Goal: Task Accomplishment & Management: Use online tool/utility

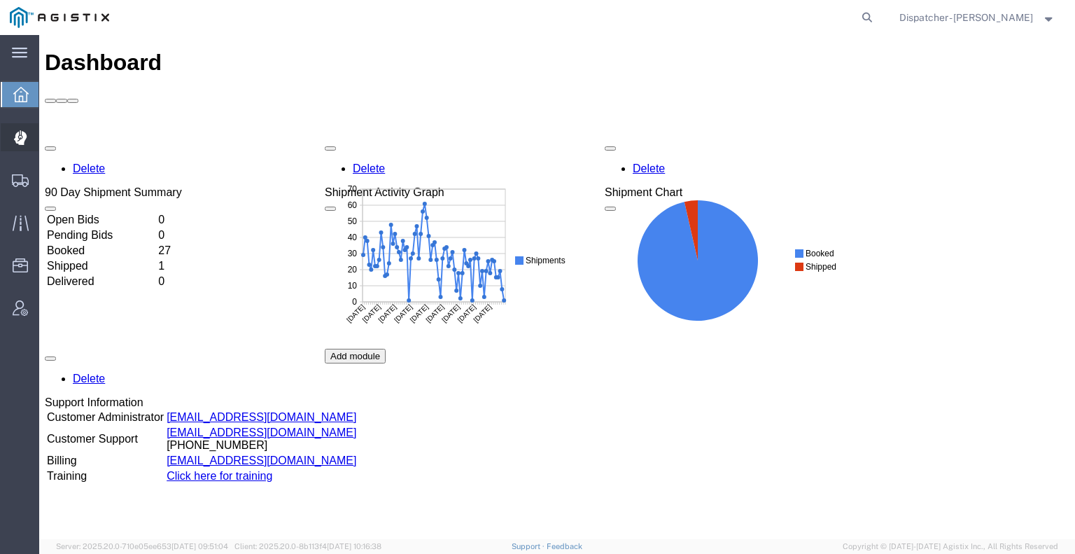
click at [17, 143] on icon at bounding box center [19, 138] width 13 height 14
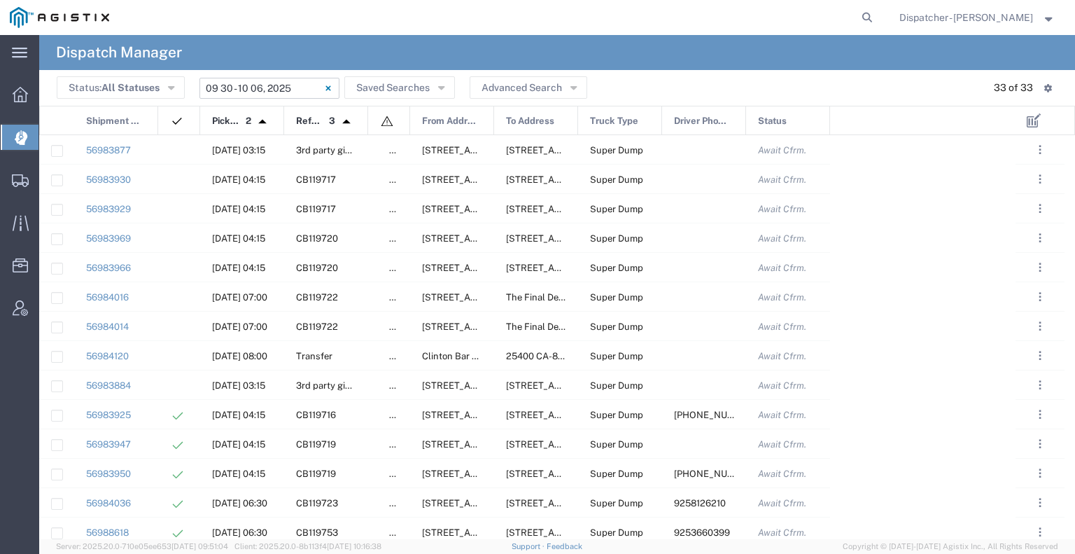
click at [274, 81] on input "09/30/2025 - 10/06/2025" at bounding box center [270, 88] width 140 height 21
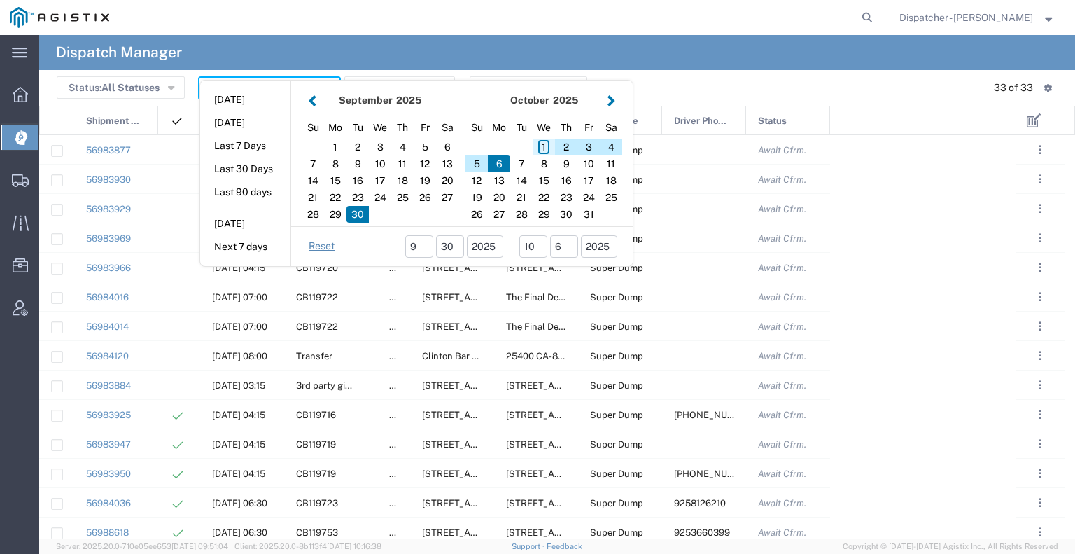
click at [536, 148] on div "1" at bounding box center [544, 147] width 22 height 17
type input "10/01/2025"
type input "10/01/2025 - 10/01/2025"
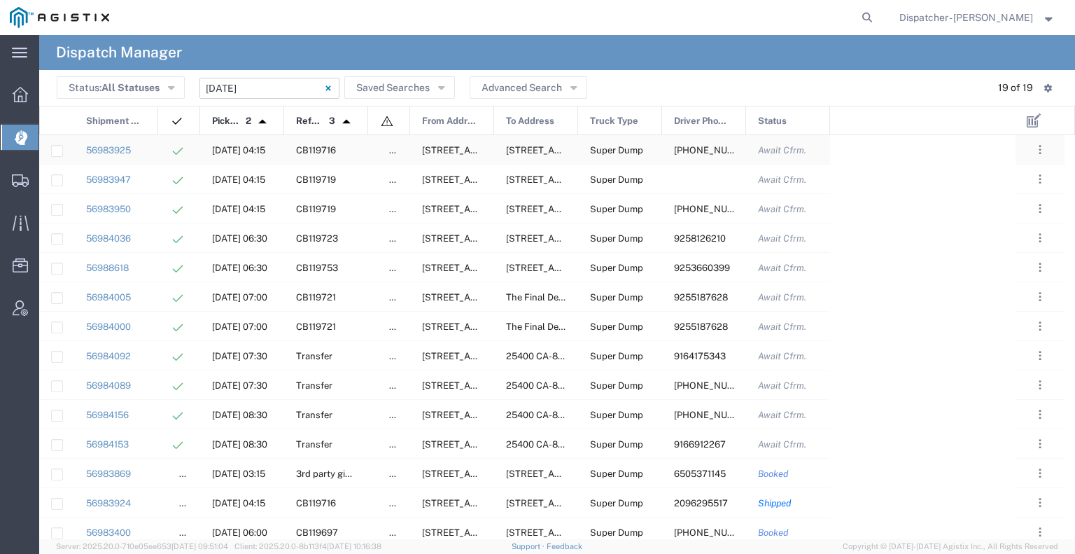
click at [161, 146] on div at bounding box center [179, 149] width 42 height 29
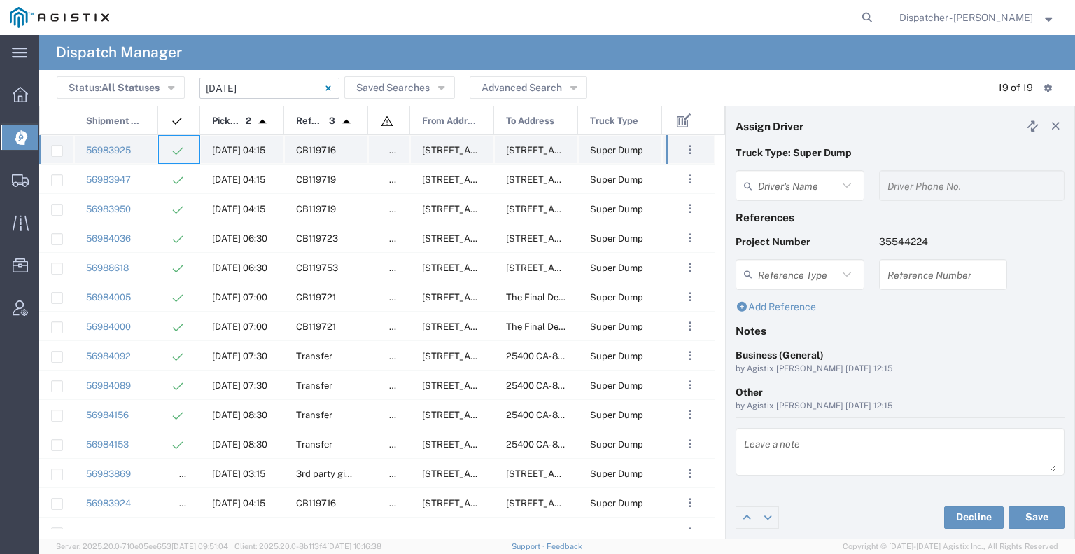
type input "Kenny Ricci"
type input "916-207-5484"
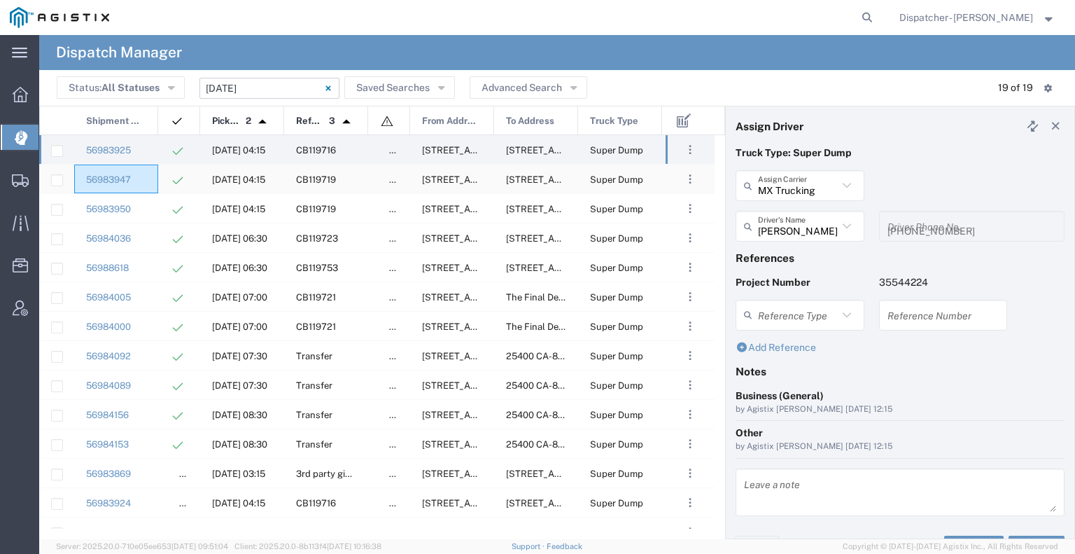
click at [157, 176] on div "56983947" at bounding box center [116, 179] width 84 height 29
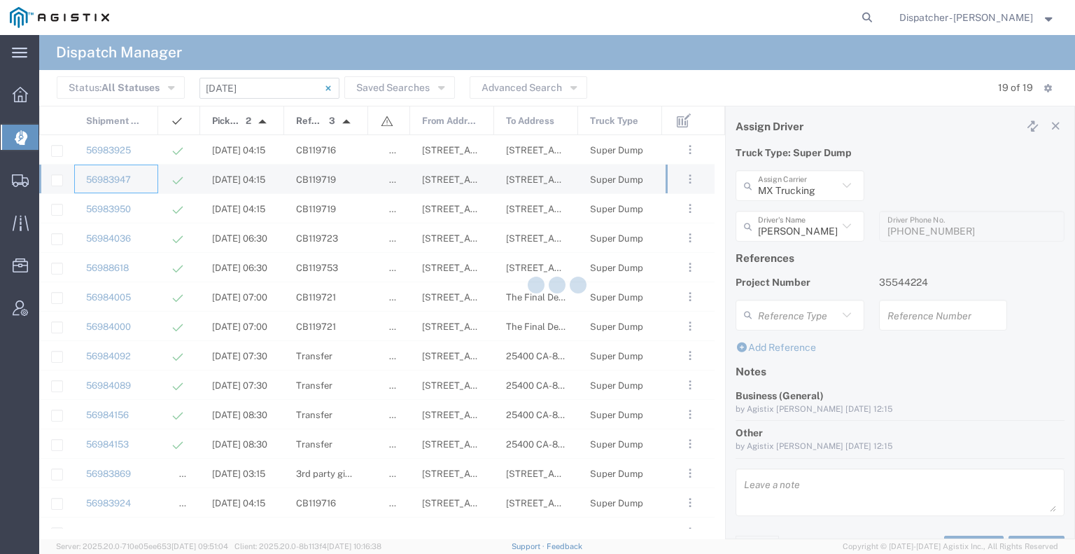
type input "Vasile Budean"
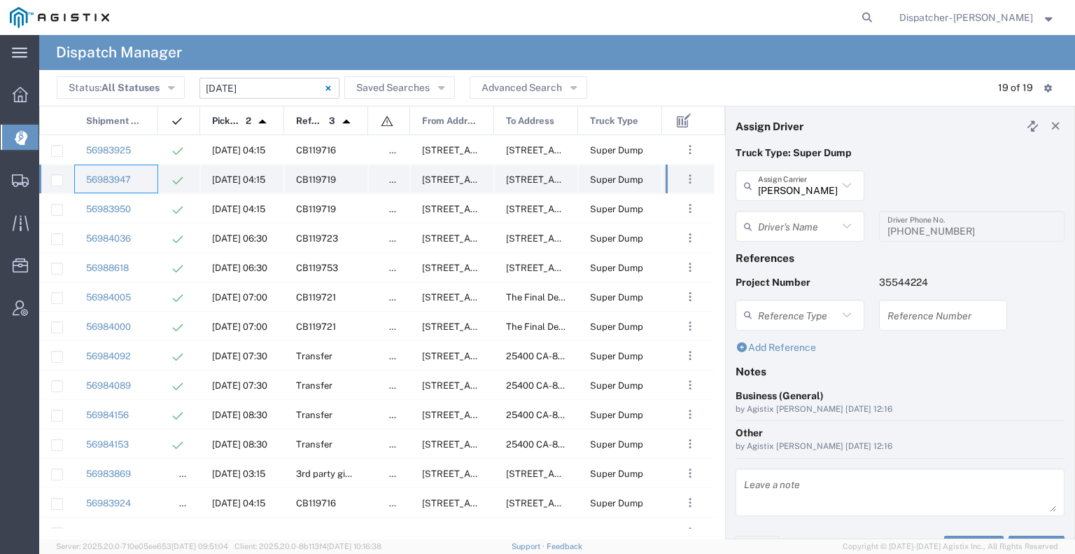
type input "Ovidiu Morar"
click at [156, 218] on div "56983950" at bounding box center [116, 208] width 84 height 29
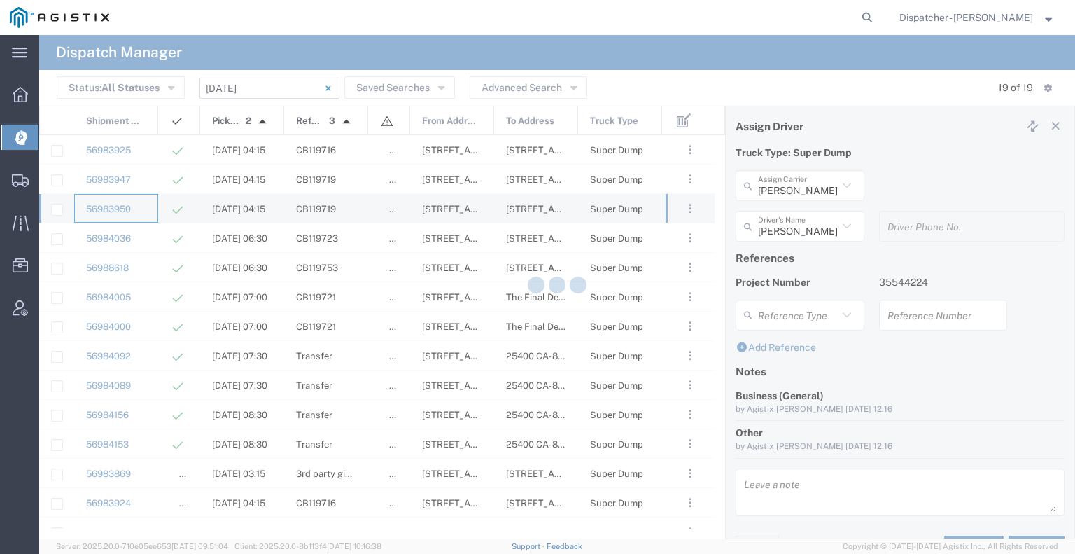
type input "E.P.A. Trucking"
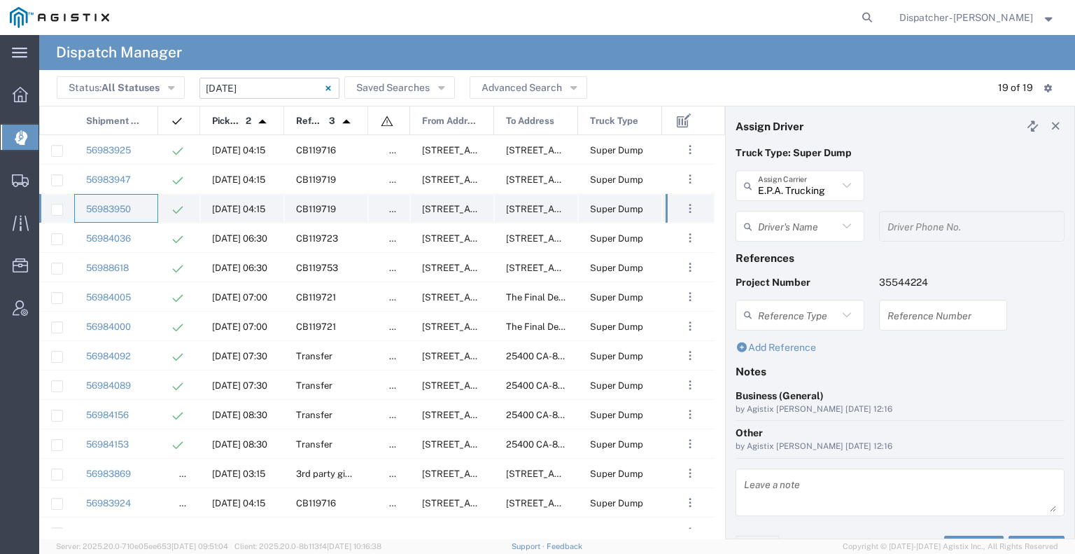
type input "Jorge Ramirez"
type input "650-384-1848"
click at [153, 234] on div "56984036" at bounding box center [116, 237] width 84 height 29
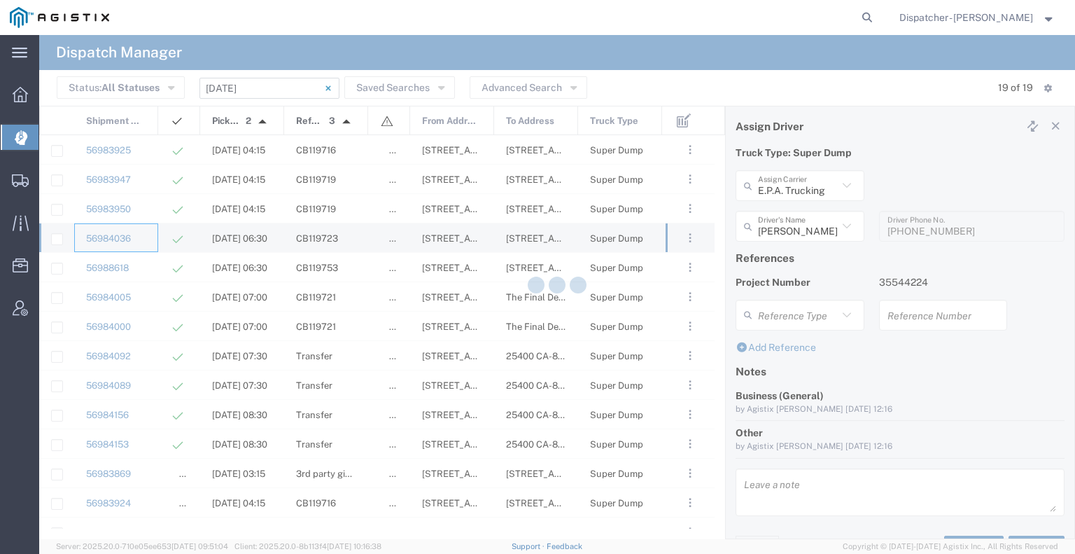
type input "Bowman & Sons Trucking, Inc"
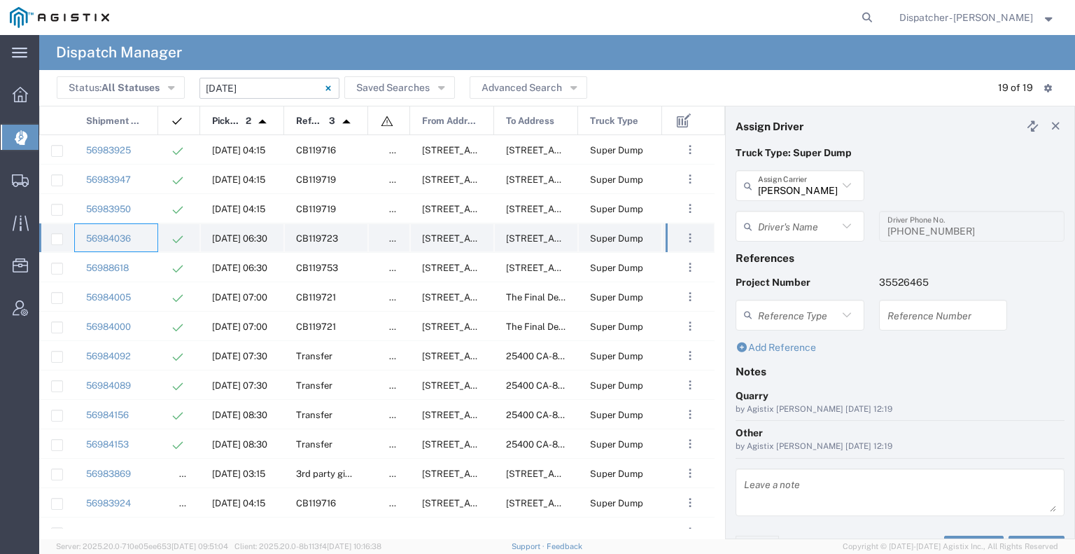
type input "Clayton Simon"
type input "9258126210"
click at [146, 234] on div "56988618" at bounding box center [116, 267] width 84 height 29
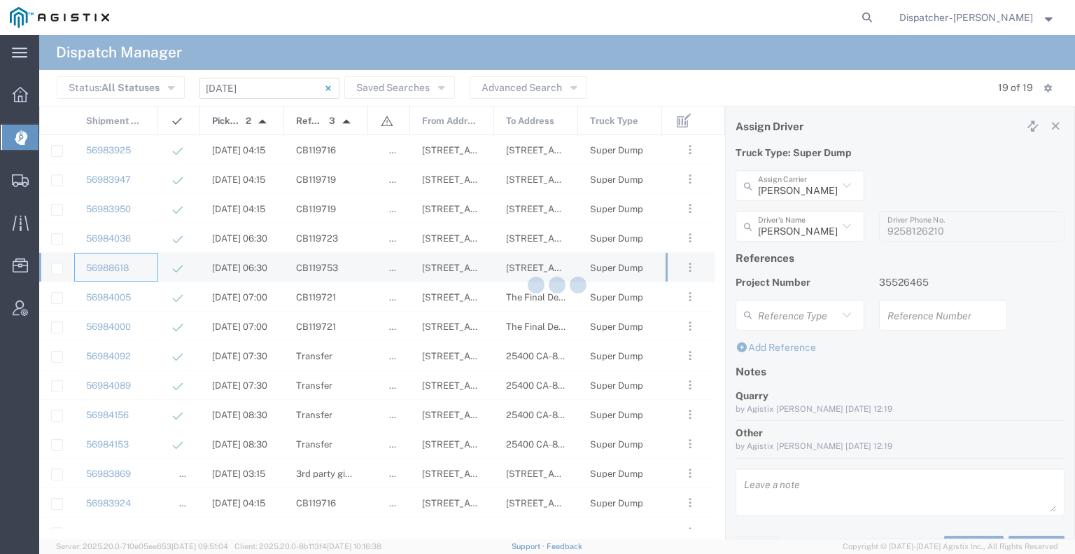
type input "John Townsley"
type input "9253660399"
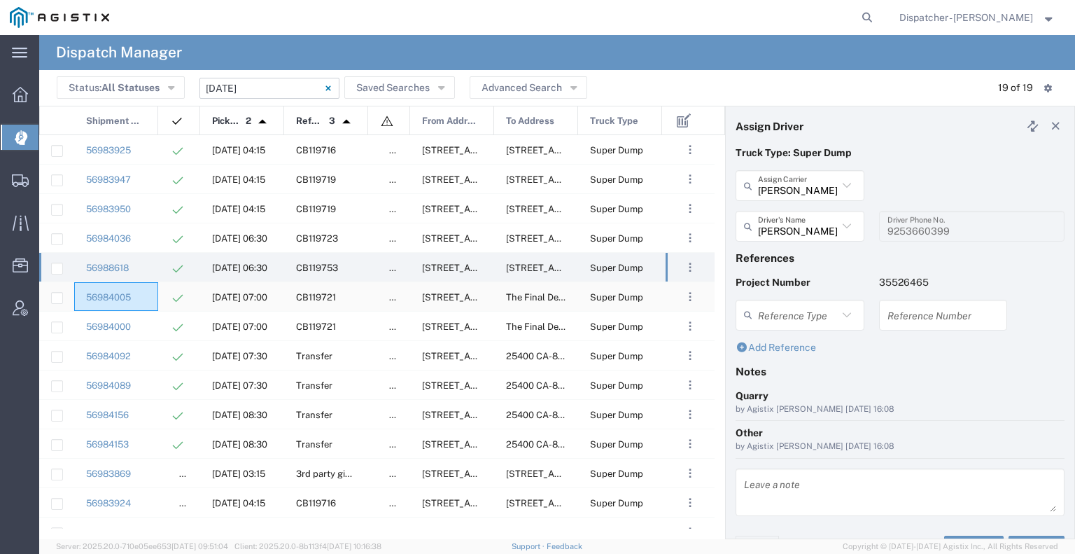
click at [144, 234] on div "56984005" at bounding box center [116, 296] width 84 height 29
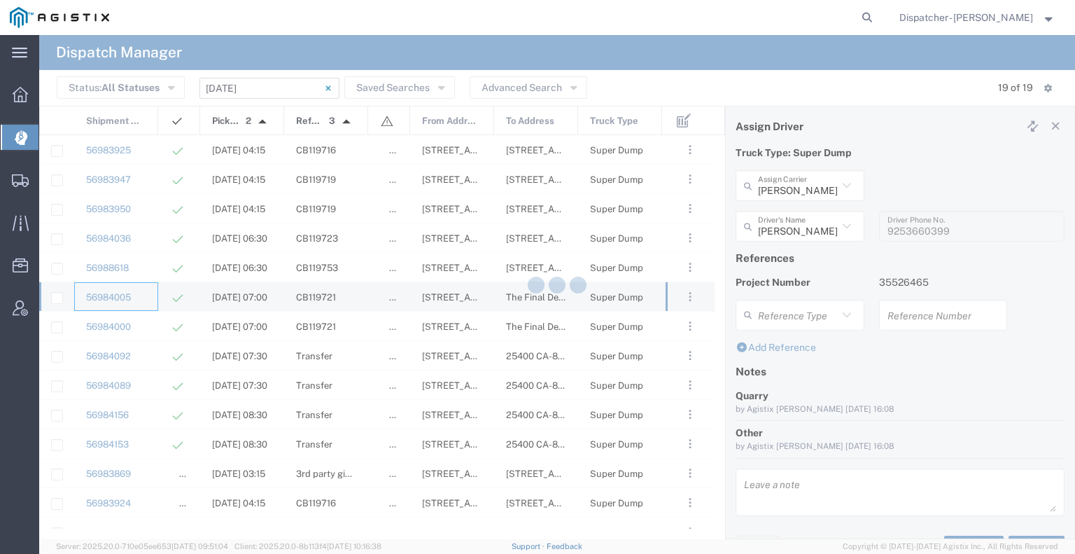
type input "SJC Trucking Inc"
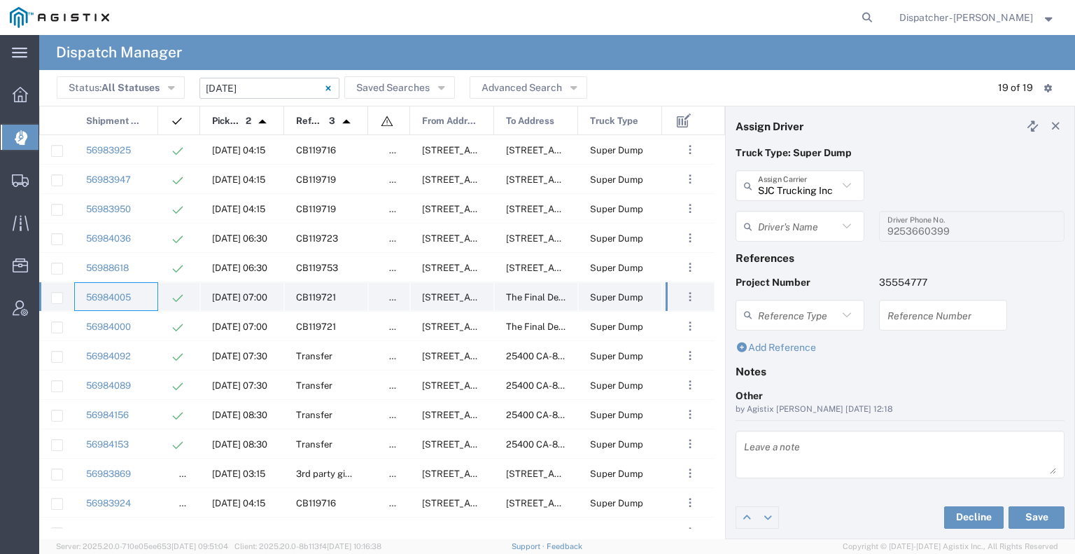
type input "Sergio Juarez-Camacho"
type input "9255187628"
click at [133, 234] on div "56984000" at bounding box center [116, 326] width 84 height 29
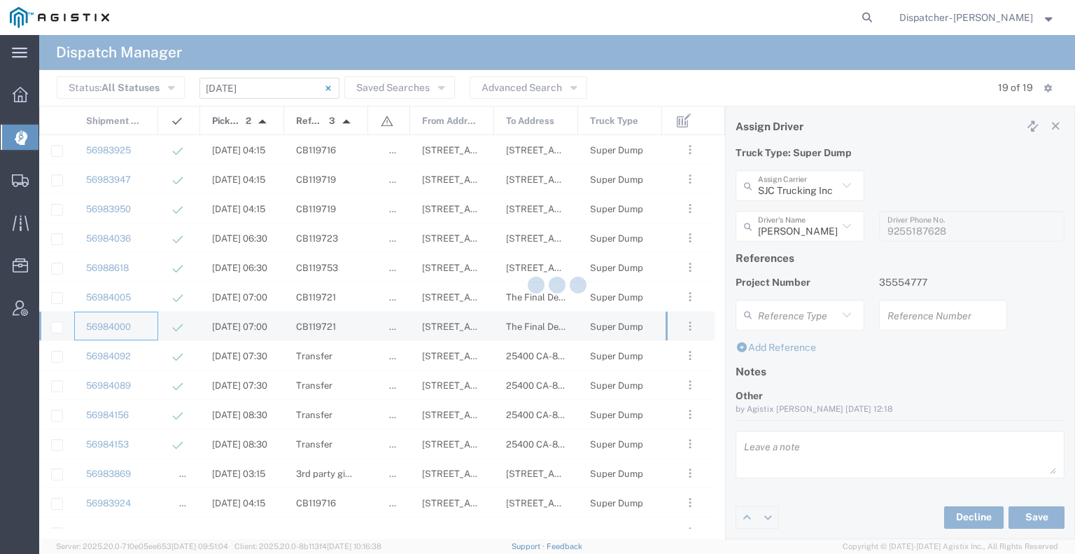
type input "Brayan Alexis Juarez Camacho"
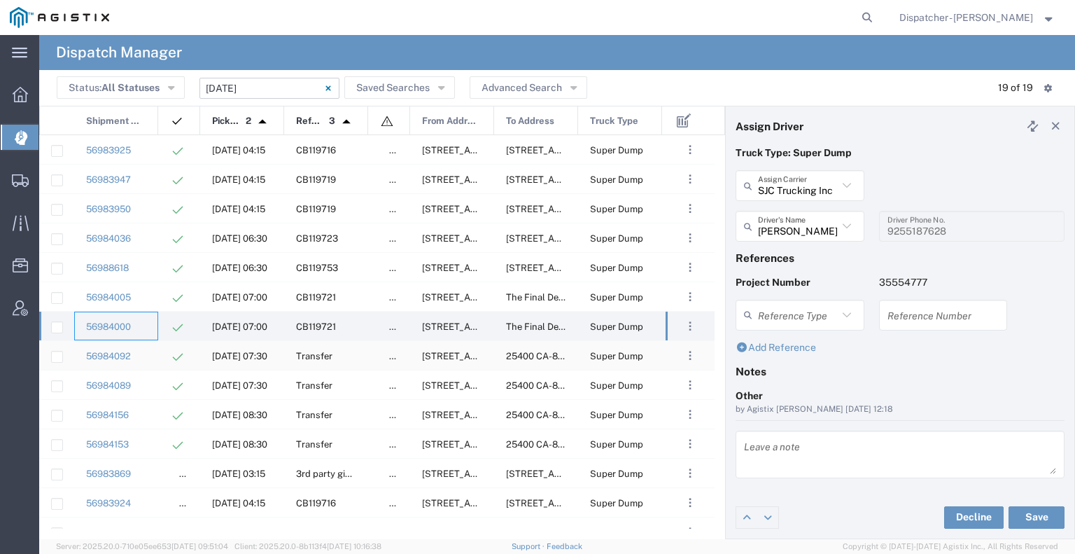
click at [153, 234] on div "56984092" at bounding box center [116, 355] width 84 height 29
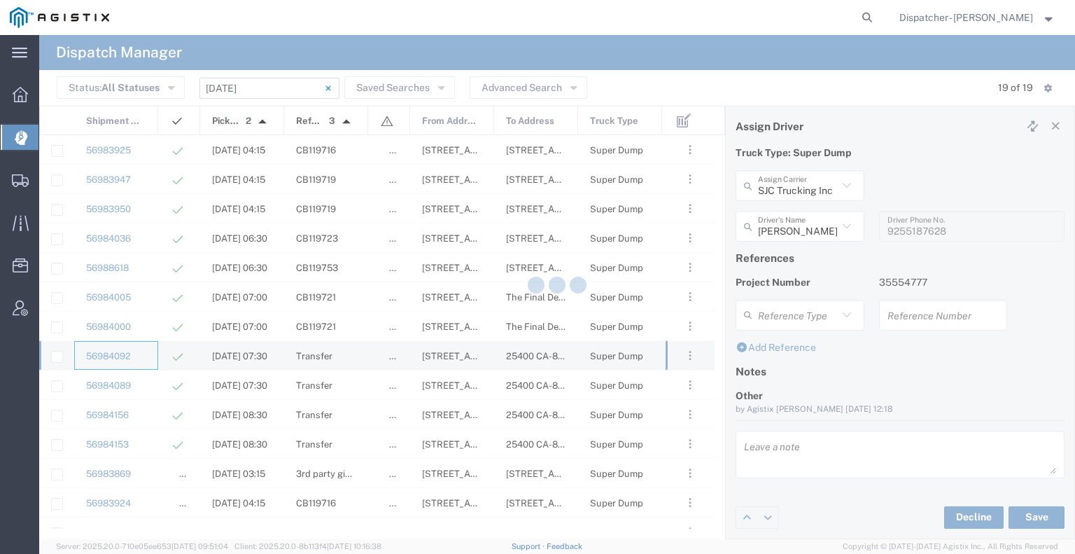
type input "Mark W Seimeit"
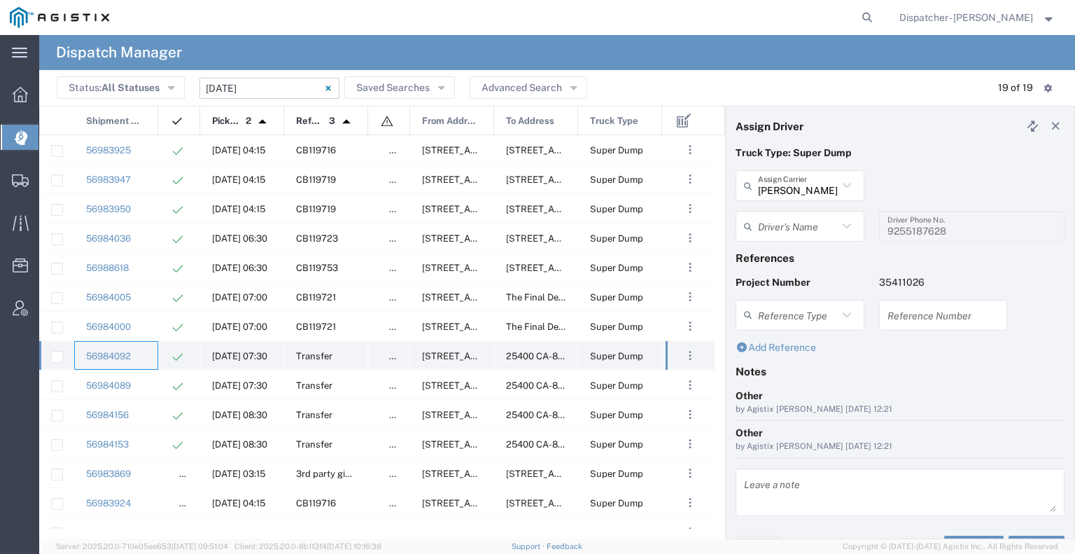
type input "Mark Semeit"
type input "9164175343"
click at [149, 234] on div "56984089" at bounding box center [116, 384] width 84 height 29
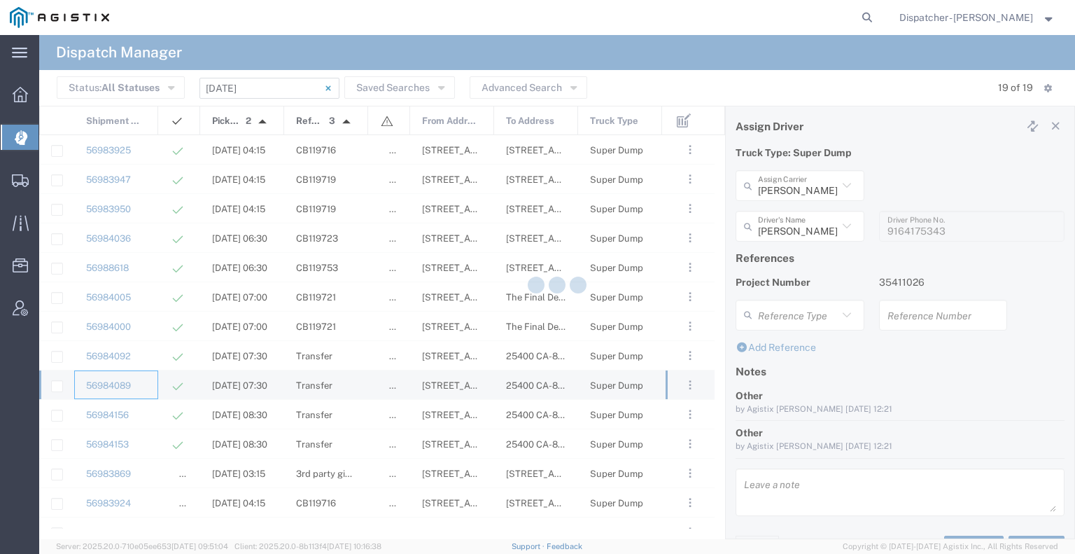
type input "Kipp Phillips"
type input "916-677-6099"
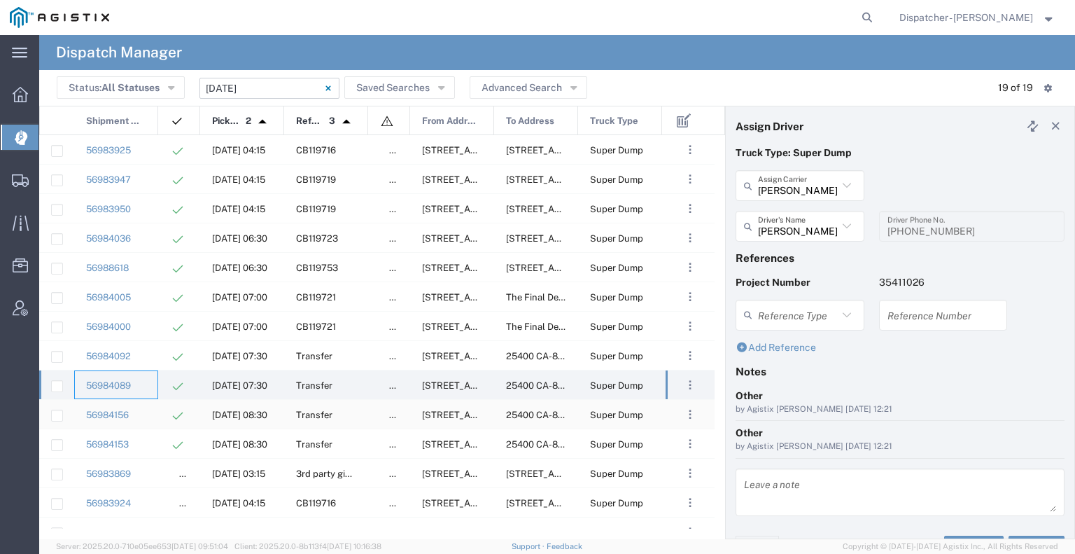
click at [151, 234] on div "56984156" at bounding box center [116, 414] width 84 height 29
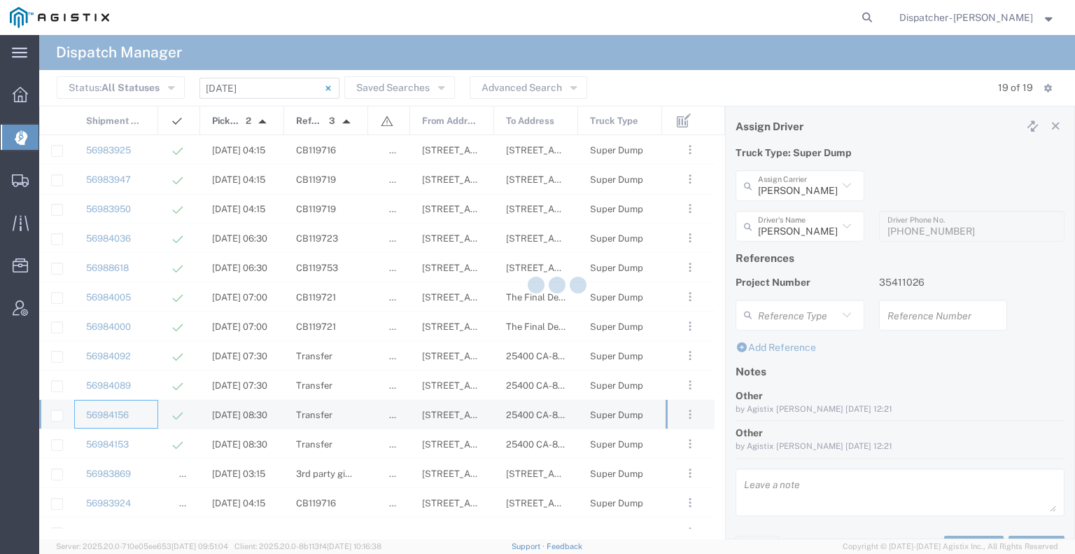
type input "Bowman & Sons Trucking, Inc"
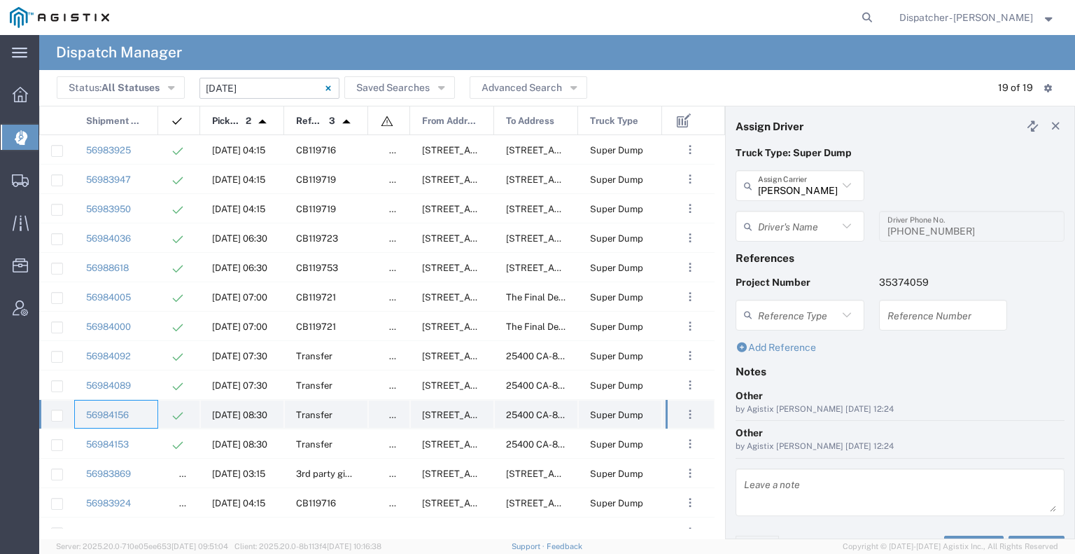
type input "Endy Gutierrez"
type input "916-604-1955"
click at [148, 234] on div "56984153" at bounding box center [116, 443] width 84 height 29
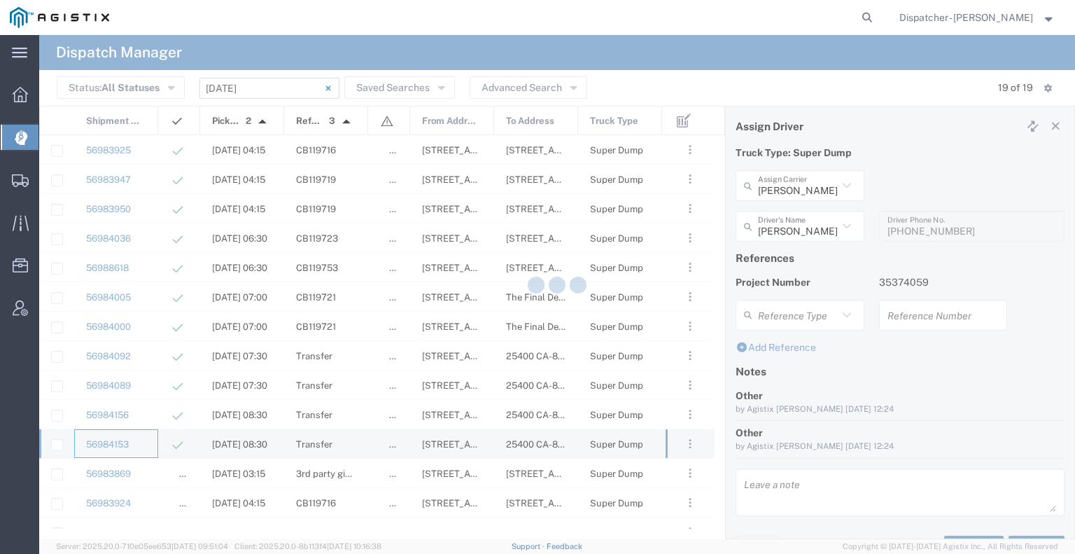
type input "Sacramento Transfer"
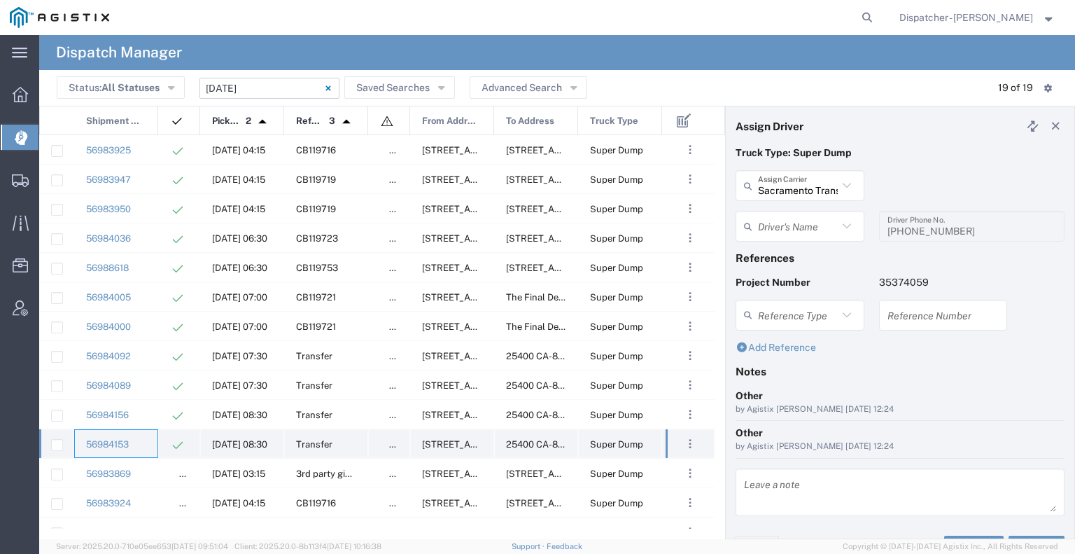
type input "Mike Castor"
type input "9166912267"
click at [148, 234] on div "56983869" at bounding box center [116, 473] width 84 height 29
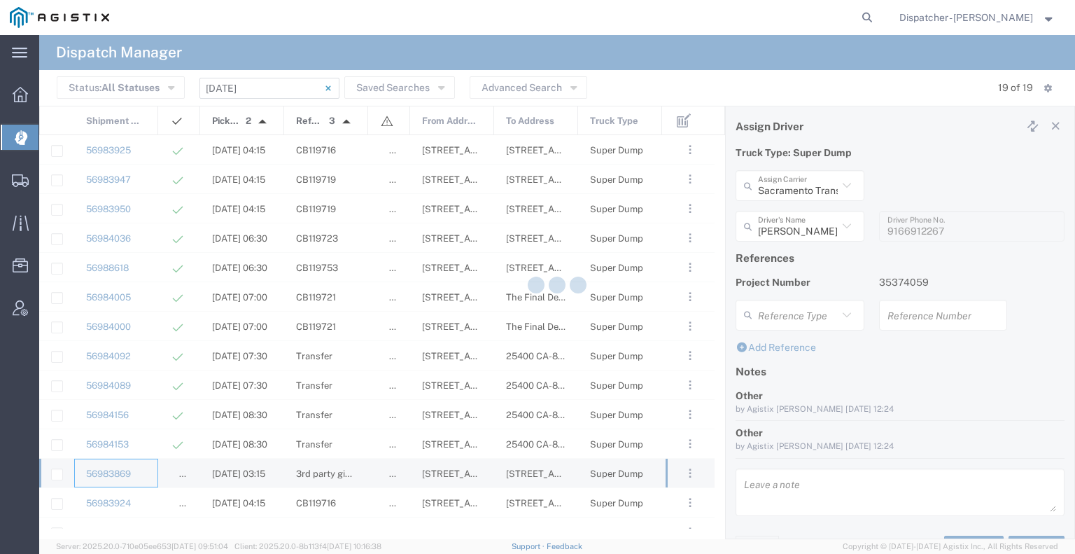
type input "E.P.A. Trucking"
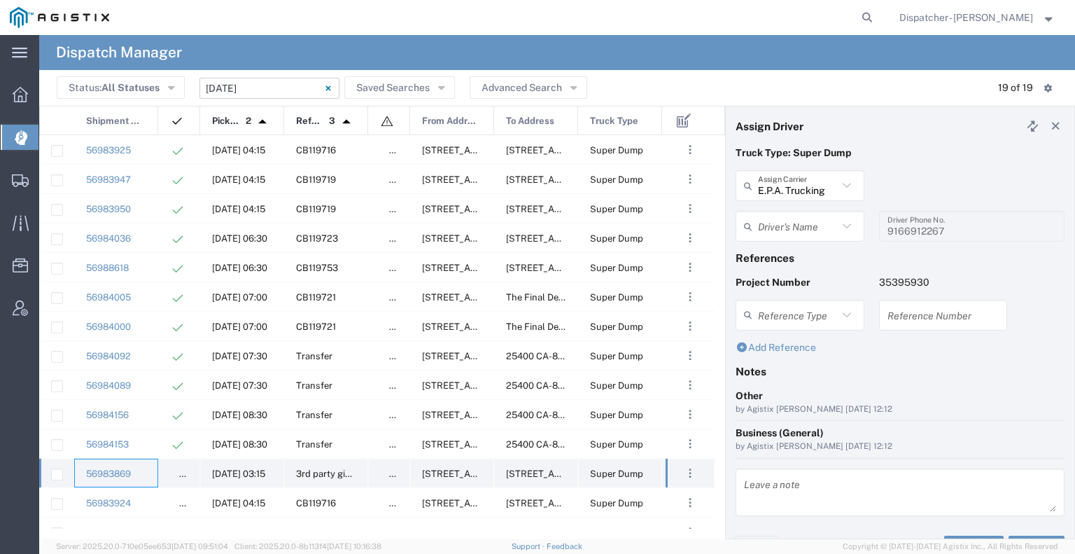
type input "Olegario Ramirez"
type input "6505371145"
click at [151, 234] on div "56983924" at bounding box center [116, 502] width 84 height 29
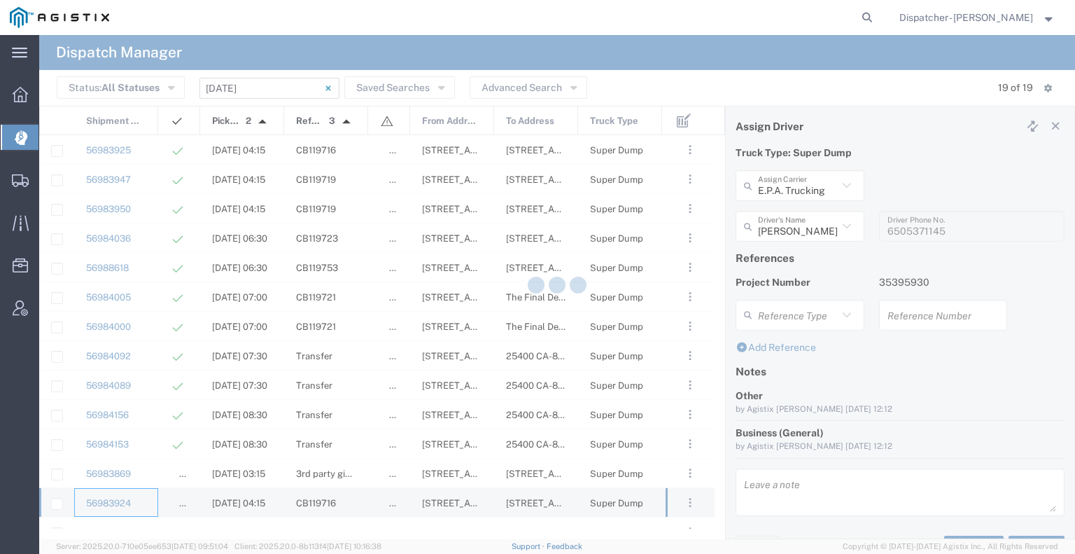
type input "Bowman & Sons Trucking, Inc"
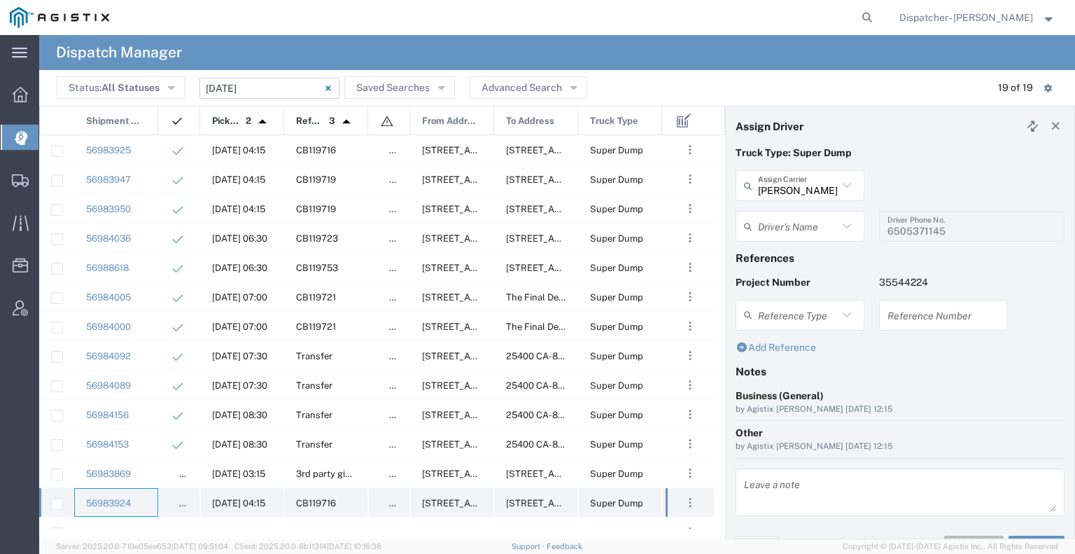
type input "Timothy Eure"
type input "2096295517"
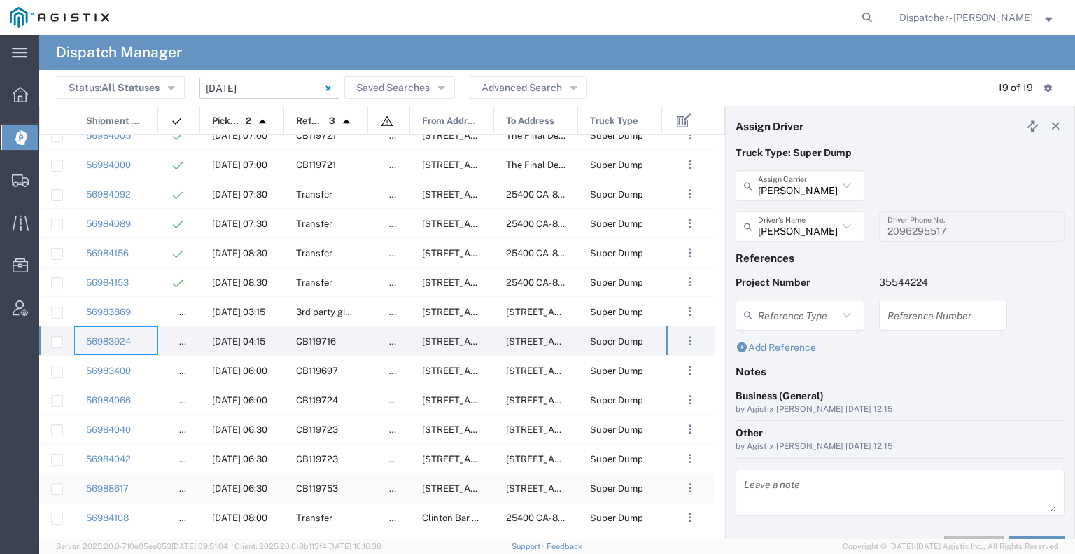
scroll to position [165, 0]
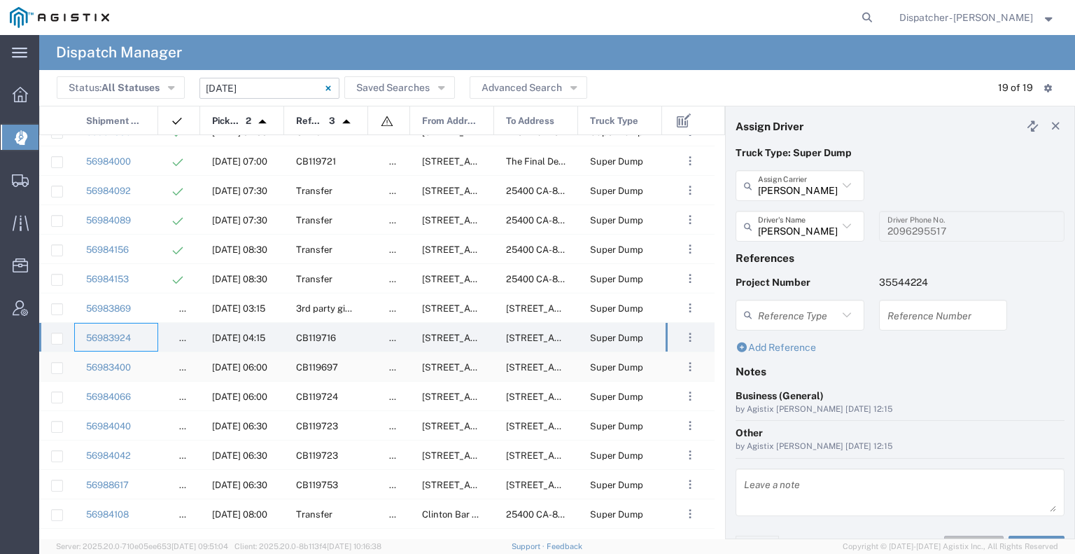
click at [158, 234] on div "ACCEPTED" at bounding box center [179, 366] width 42 height 29
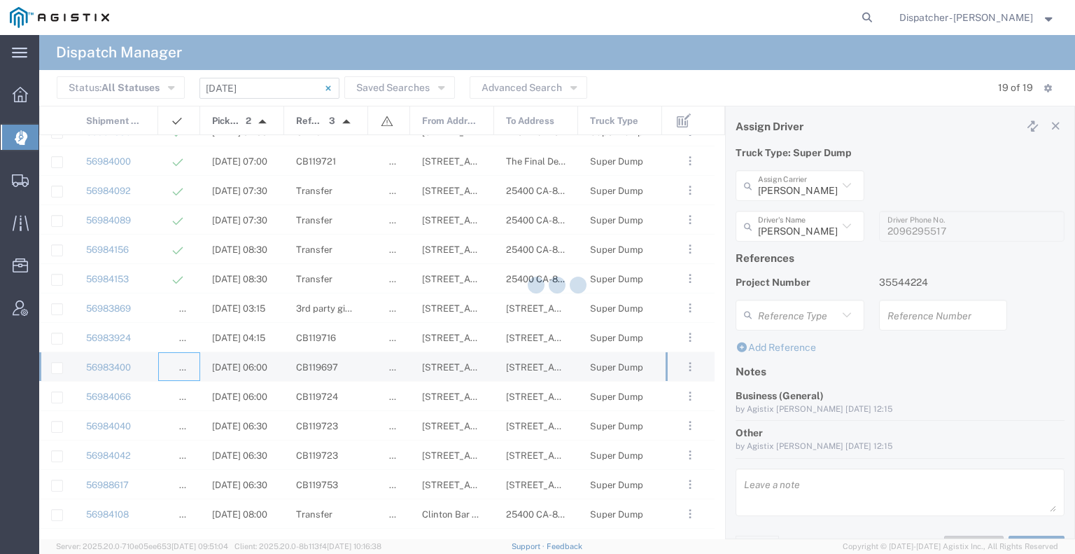
type input "Jays Trucking"
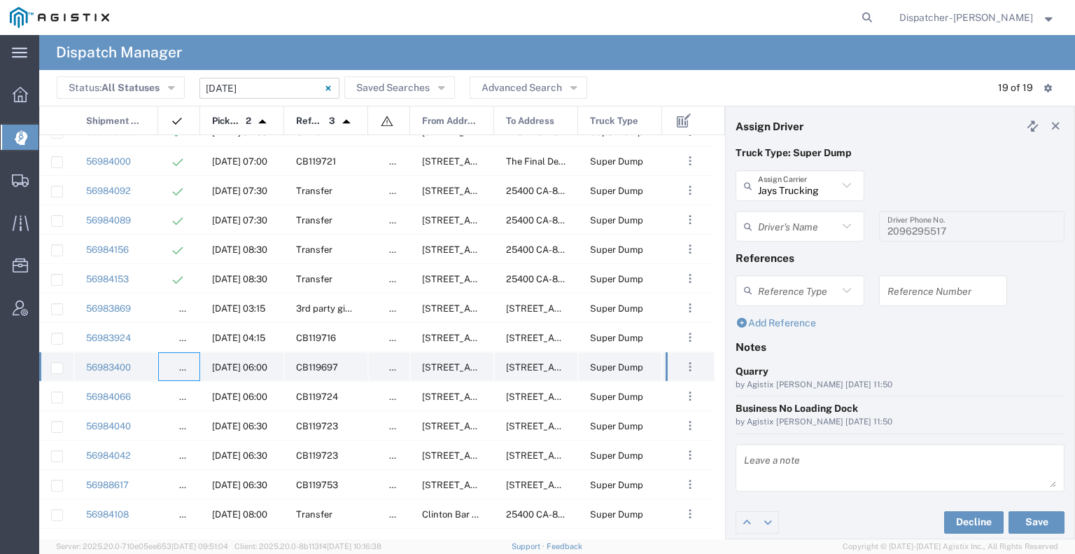
type input "Jason Samra"
type input "530-867-7939"
click at [157, 234] on div "56984066" at bounding box center [116, 396] width 84 height 29
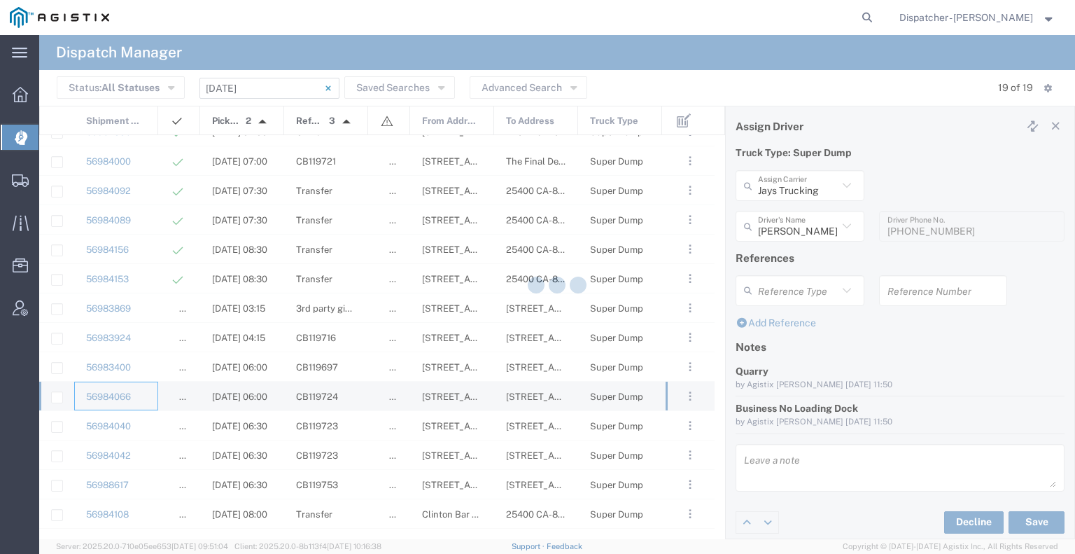
type input "Bowman & Sons Trucking, Inc"
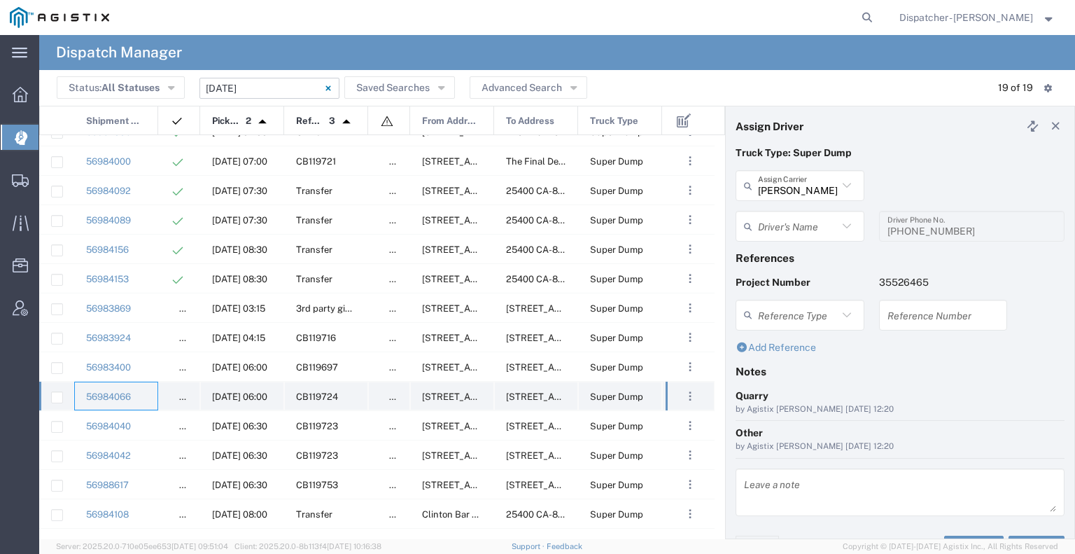
type input "Edgar Horta-Vega"
type input "916-316-1206"
click at [157, 234] on div "56984040" at bounding box center [116, 425] width 84 height 29
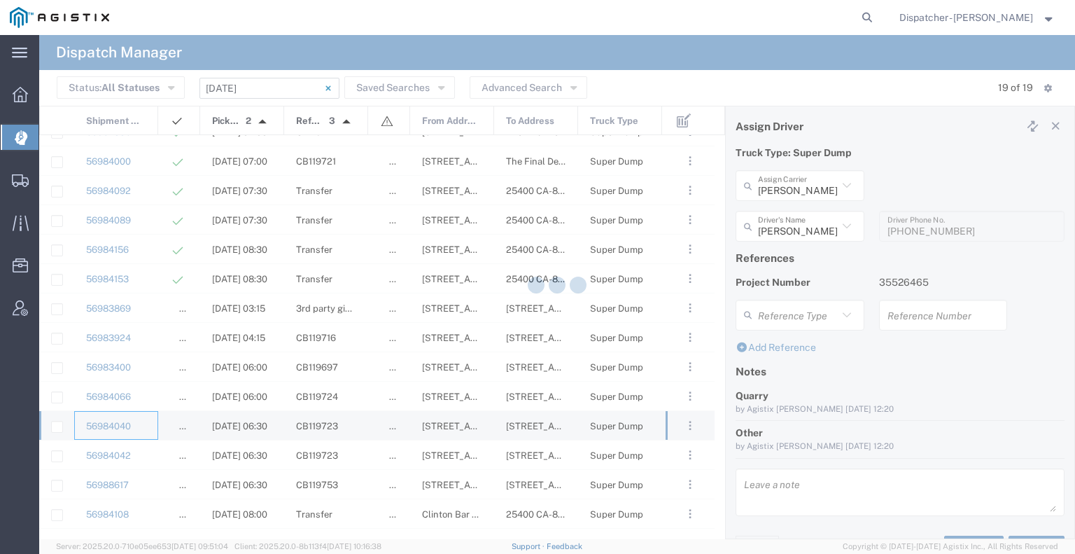
type input "Larry Red"
type input "530-957-0821"
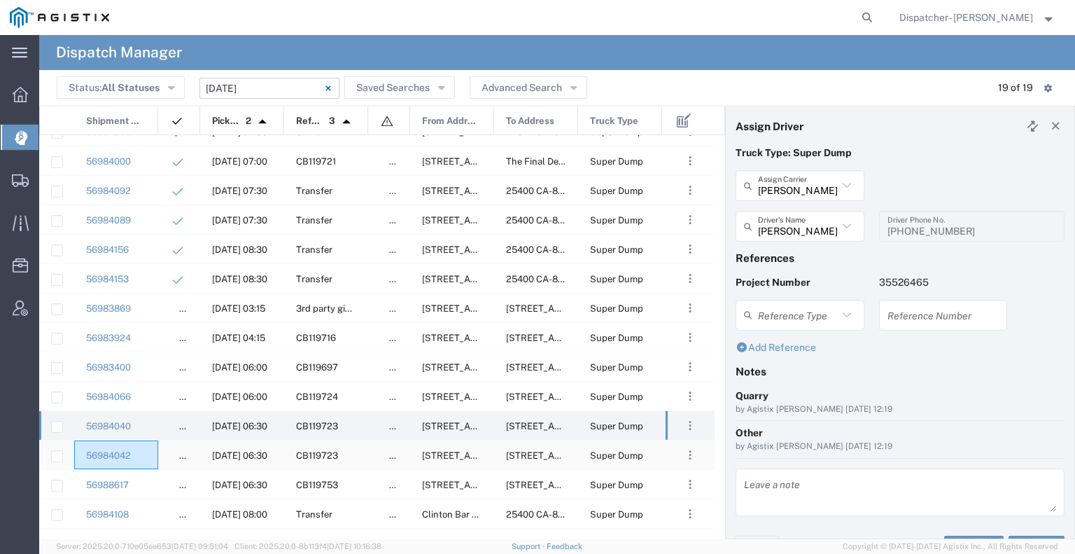
click at [145, 234] on div "56984042" at bounding box center [116, 454] width 84 height 29
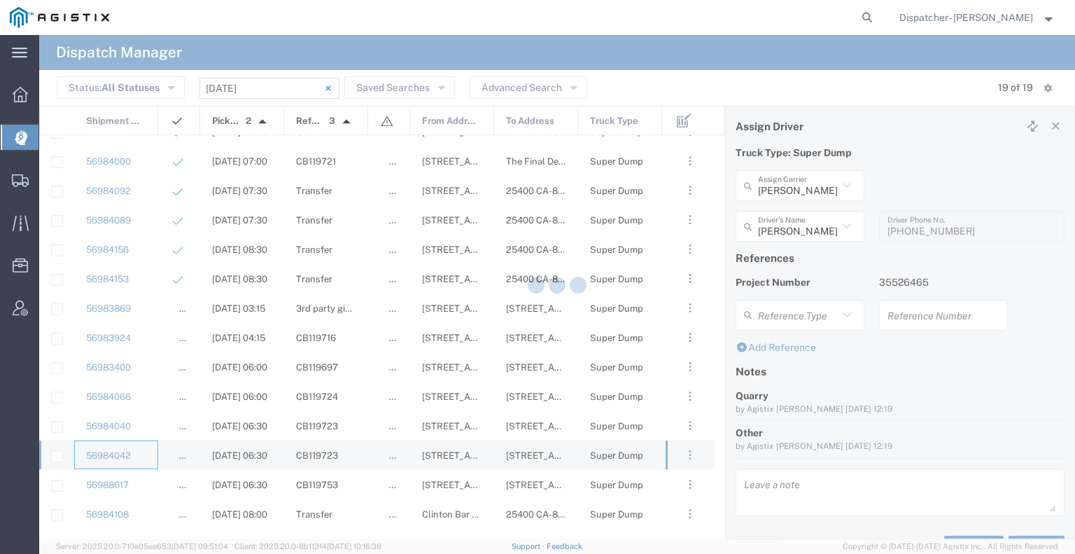
type input "Mike Riccobuano"
type input "916-346-6068"
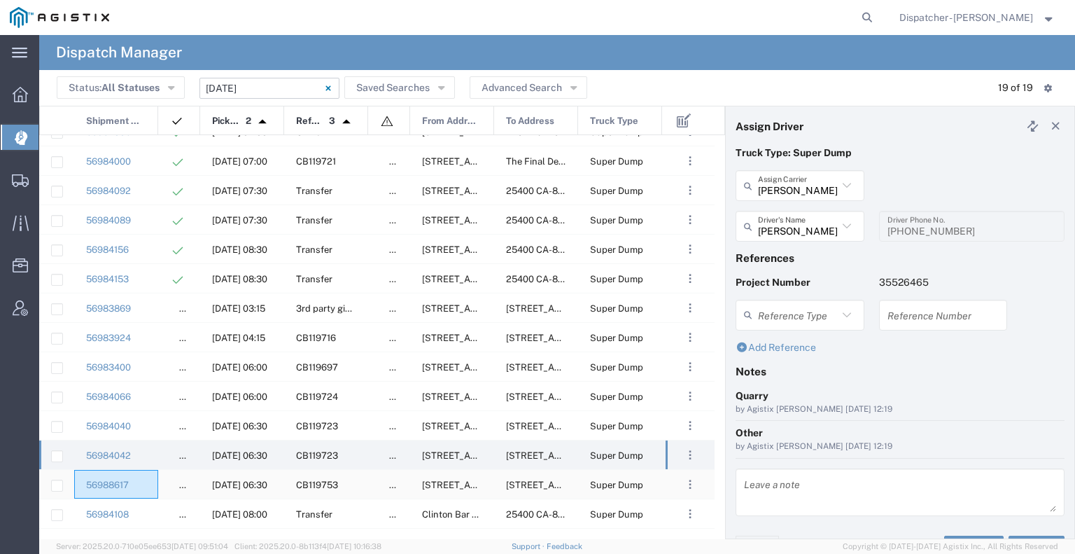
click at [148, 234] on div "56988617" at bounding box center [116, 484] width 84 height 29
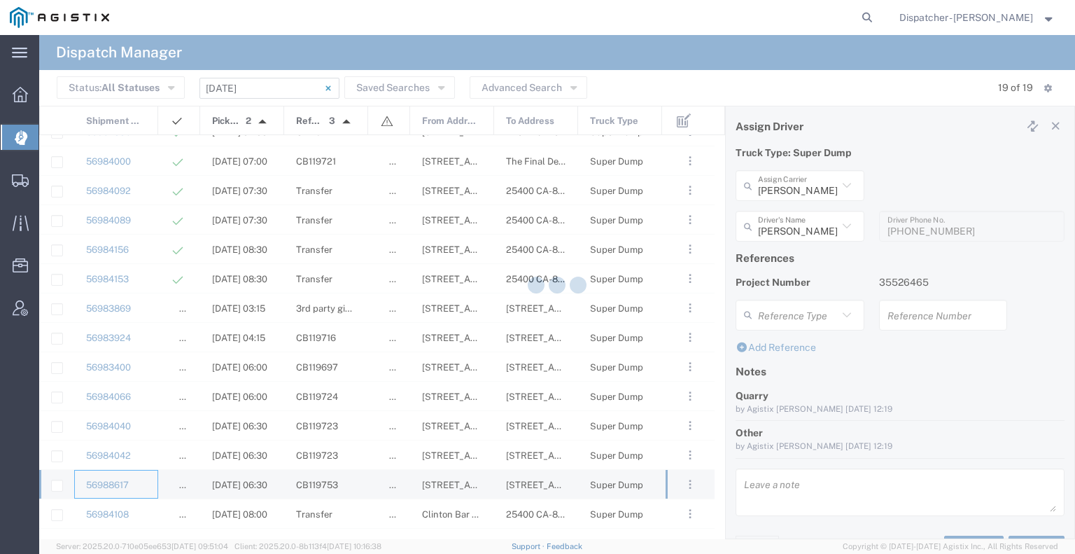
type input "Bryan Schmidt"
type input "530-440-2058"
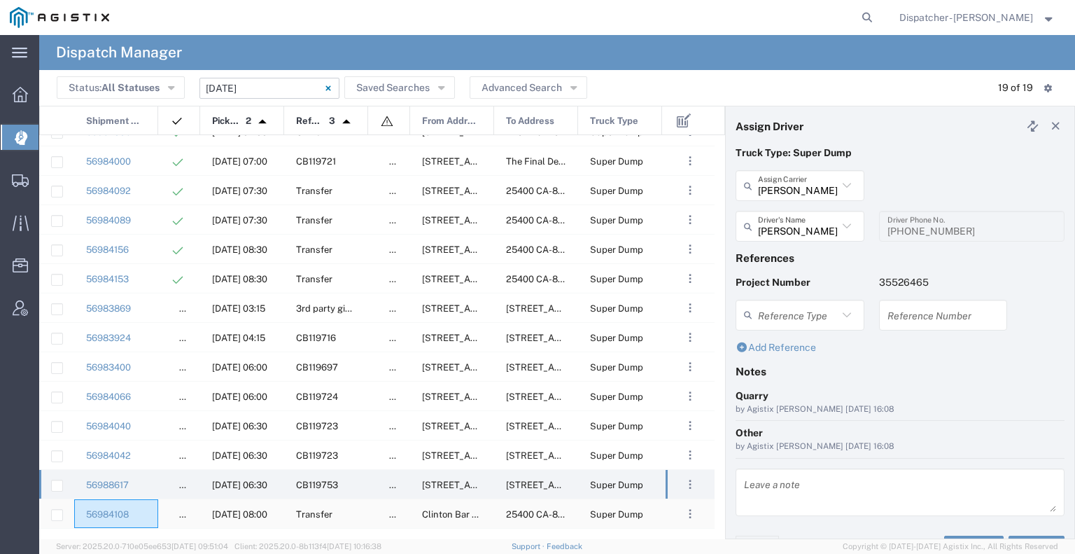
click at [148, 234] on div "56984108" at bounding box center [116, 513] width 84 height 29
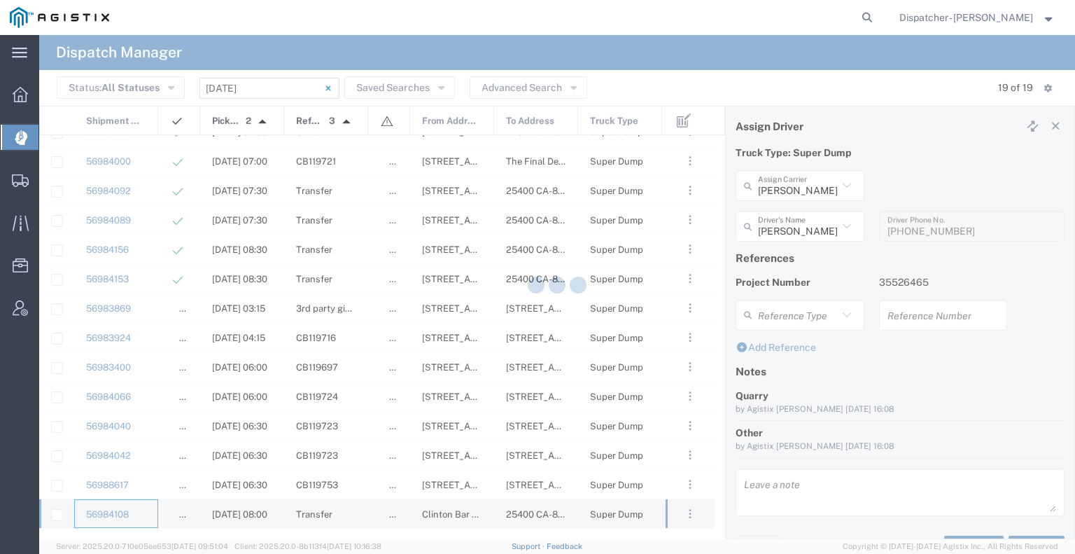
type input "Rick Martin Construction & Gen Engineering Corp"
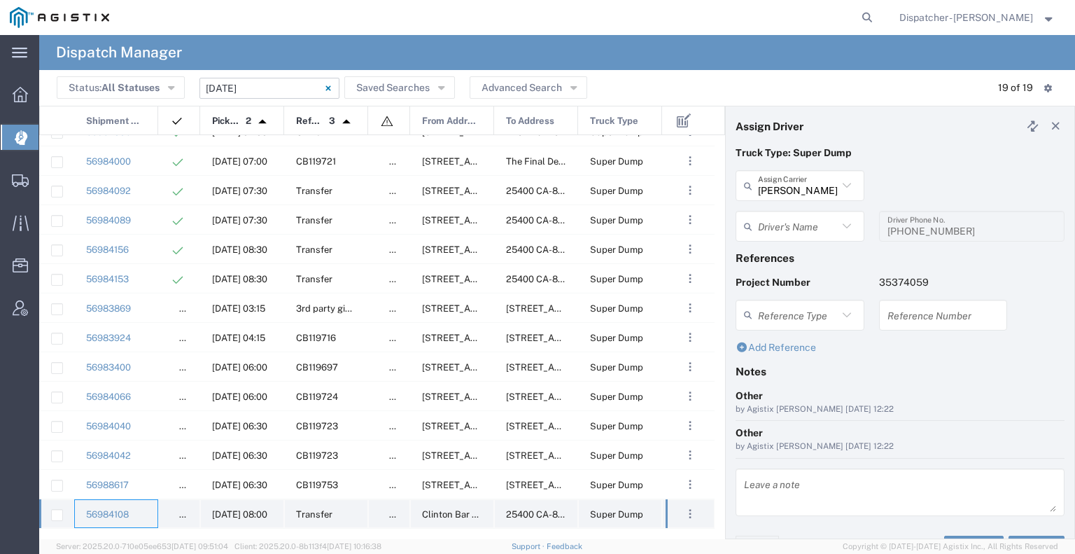
type input "Frank Sloniker"
type input "209-304-5520"
